Goal: Transaction & Acquisition: Purchase product/service

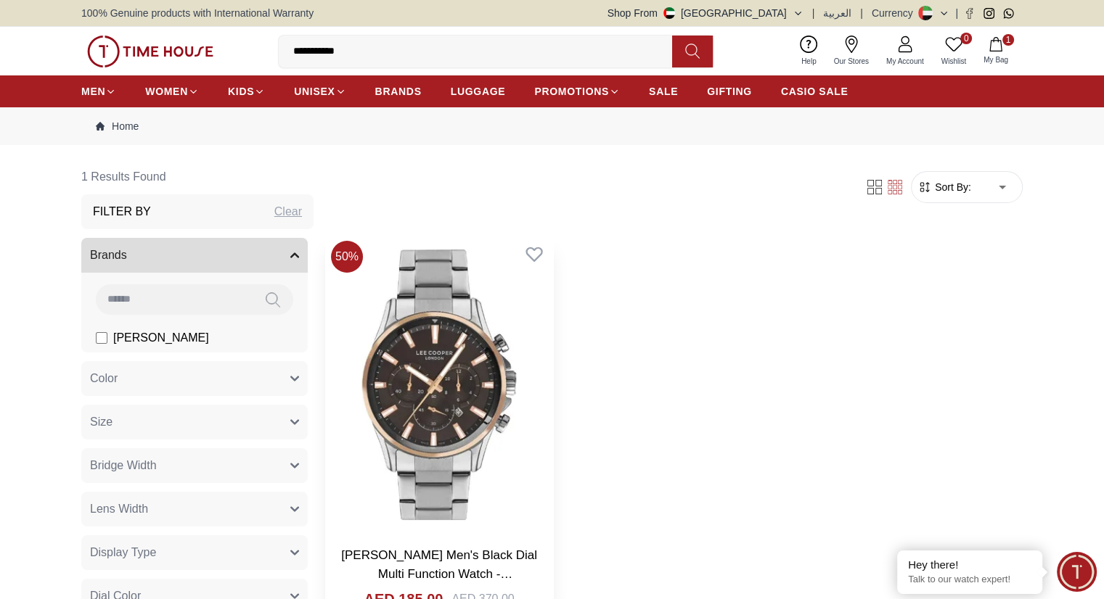
click at [423, 353] on img at bounding box center [439, 385] width 228 height 300
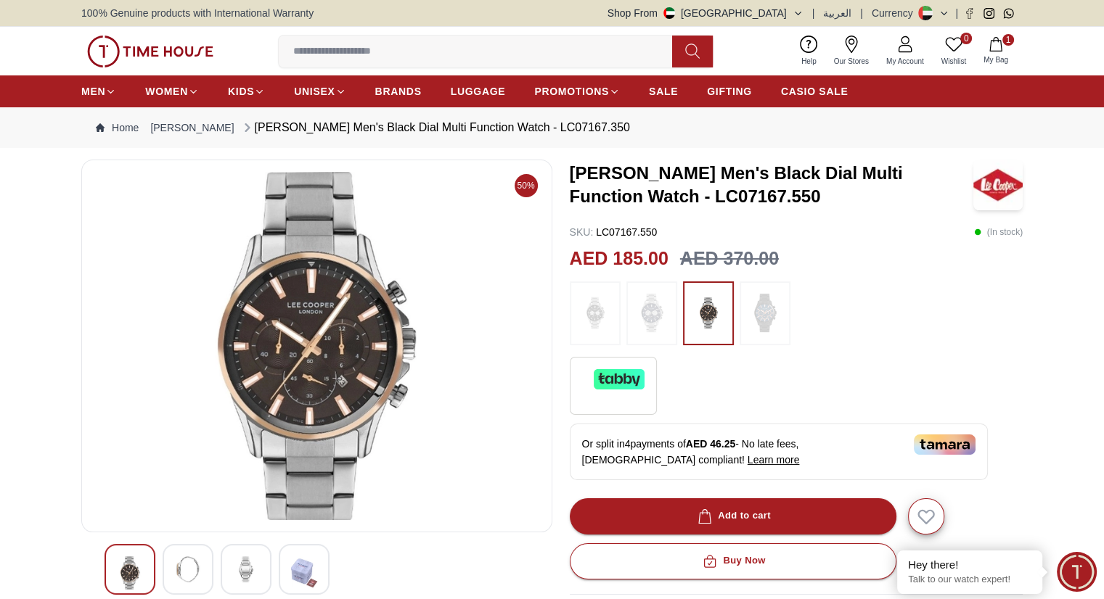
scroll to position [145, 0]
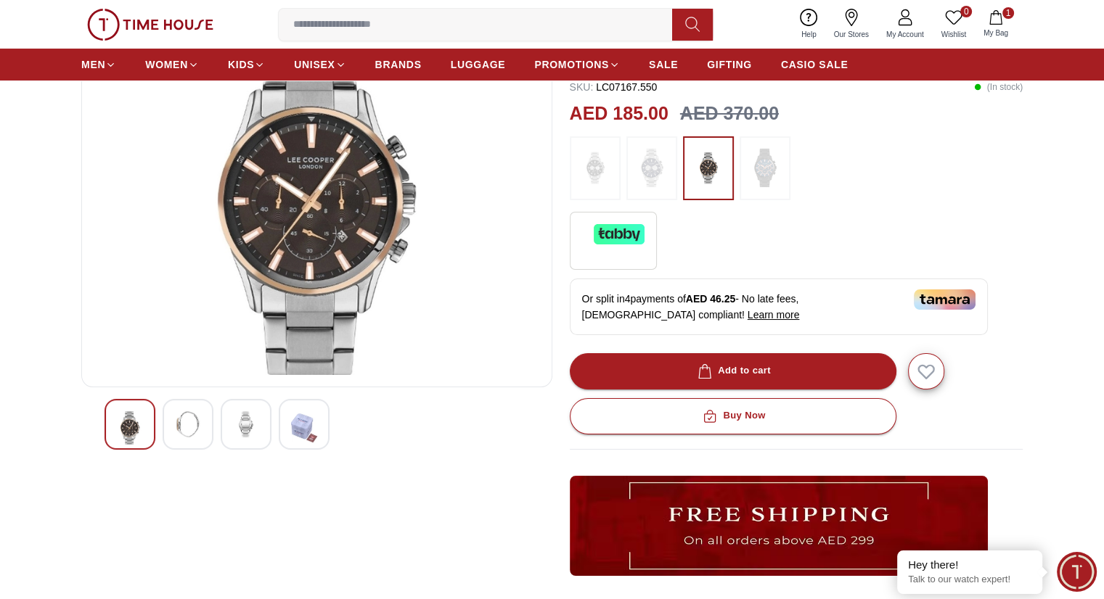
click at [263, 424] on div at bounding box center [246, 424] width 51 height 51
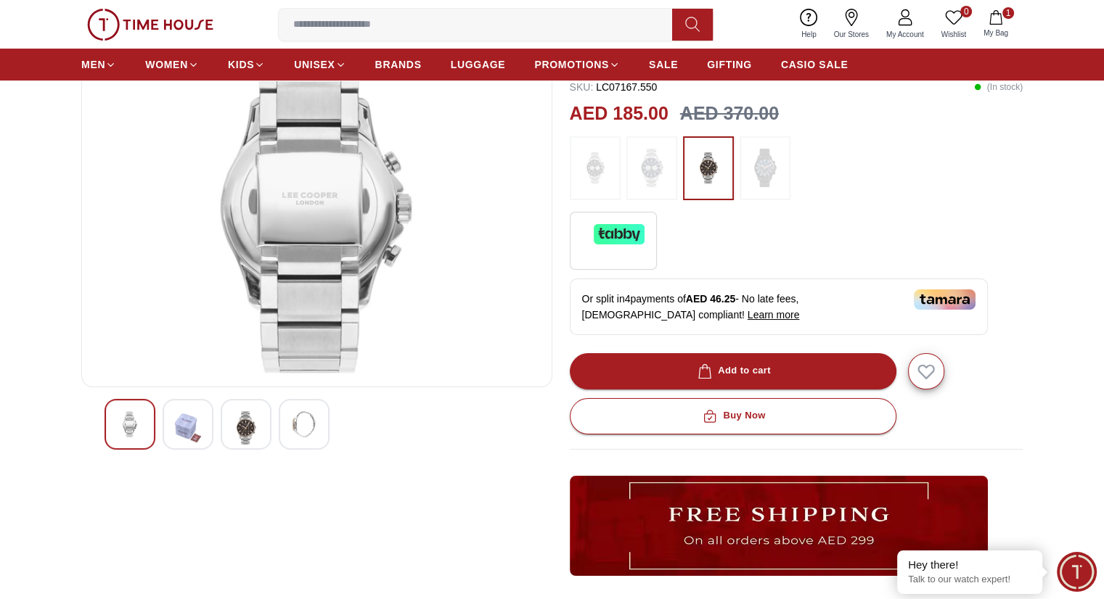
click at [161, 435] on div at bounding box center [316, 424] width 424 height 51
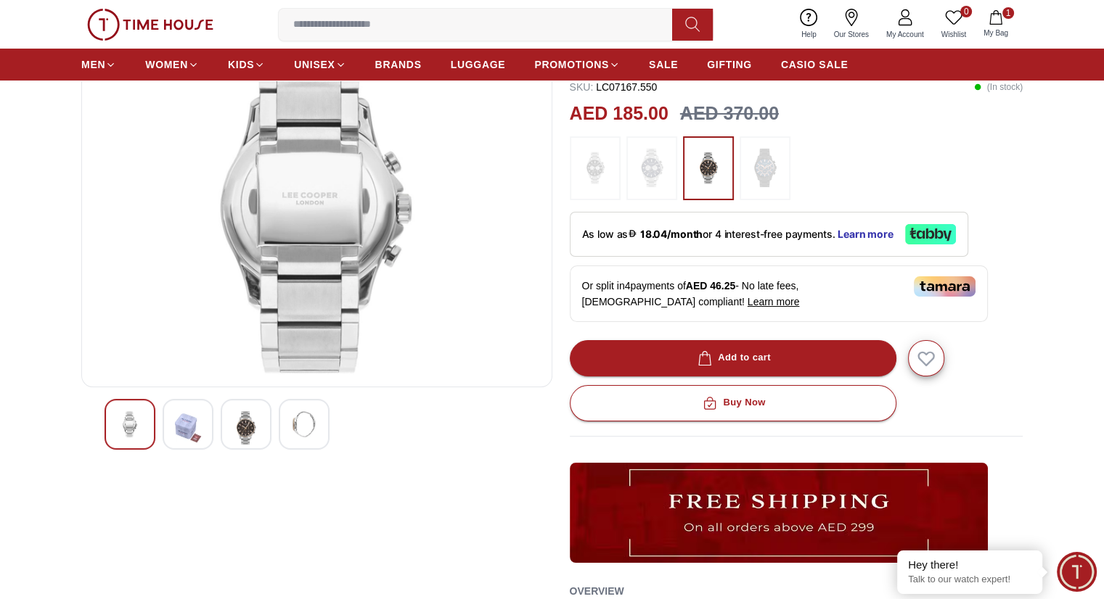
click at [240, 427] on img at bounding box center [246, 427] width 26 height 33
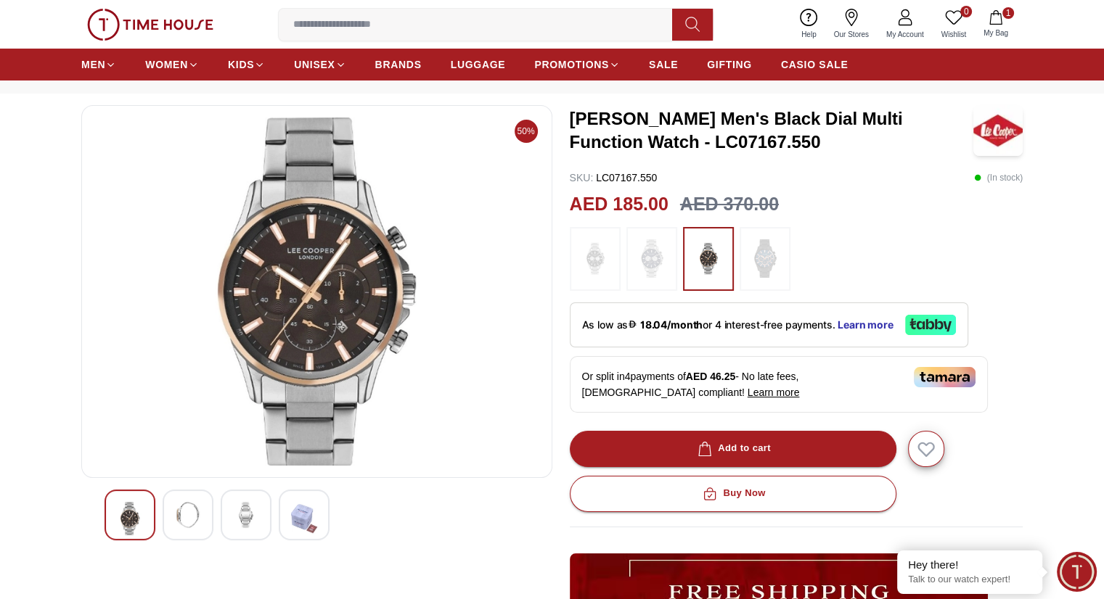
scroll to position [0, 0]
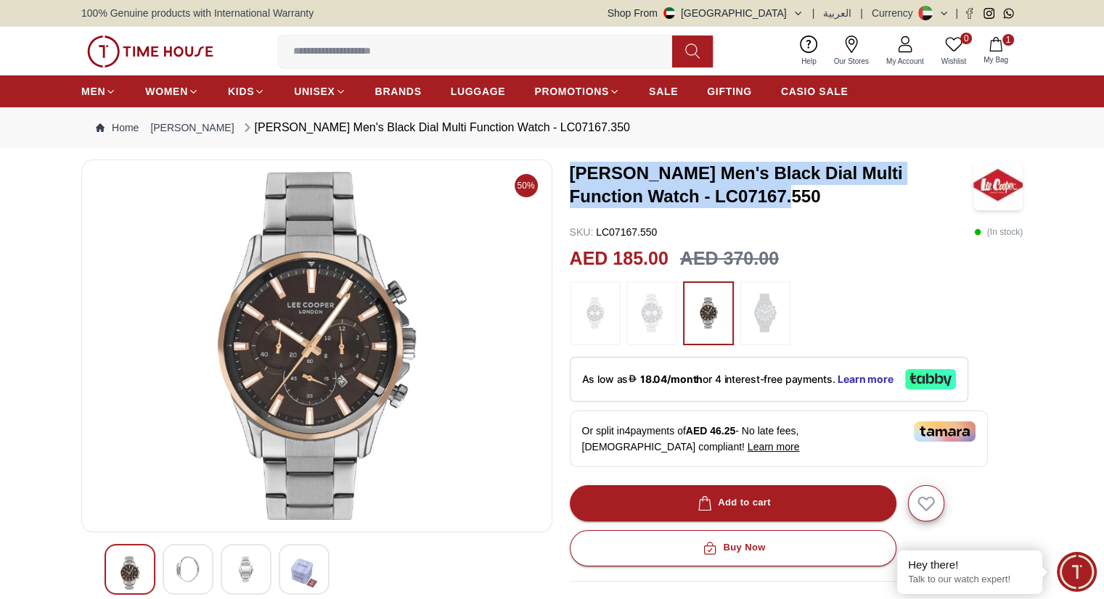
drag, startPoint x: 570, startPoint y: 169, endPoint x: 752, endPoint y: 195, distance: 183.3
click at [752, 195] on h3 "[PERSON_NAME] Men's Black Dial Multi Function Watch - LC07167.550" at bounding box center [771, 185] width 403 height 46
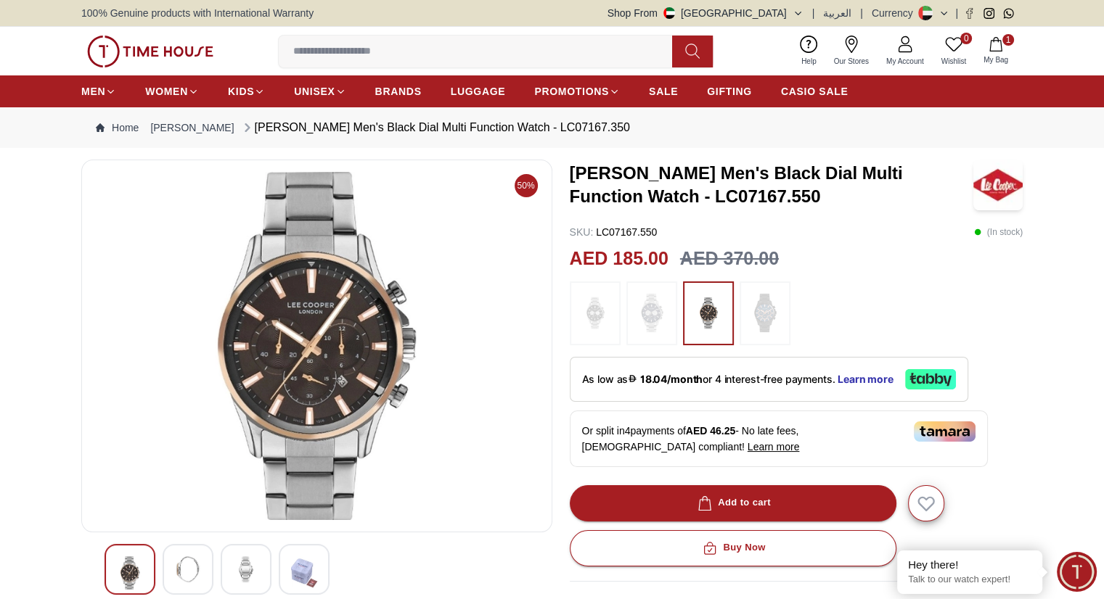
click at [803, 256] on div "AED 185.00 AED 370.00" at bounding box center [797, 259] width 454 height 28
